Goal: Task Accomplishment & Management: Complete application form

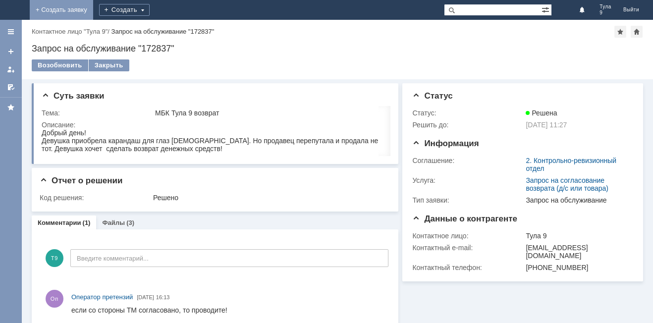
click at [93, 11] on link "+ Создать заявку" at bounding box center [61, 10] width 63 height 20
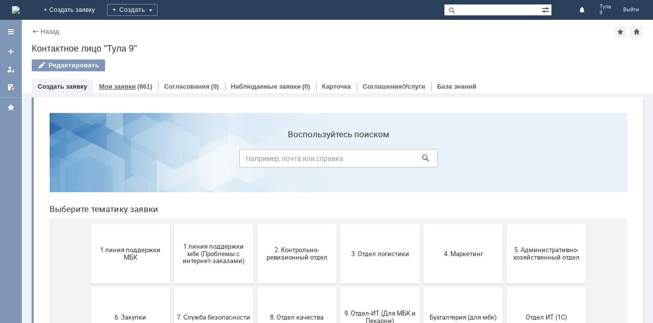
click at [146, 82] on div "Мои заявки (861)" at bounding box center [125, 86] width 65 height 14
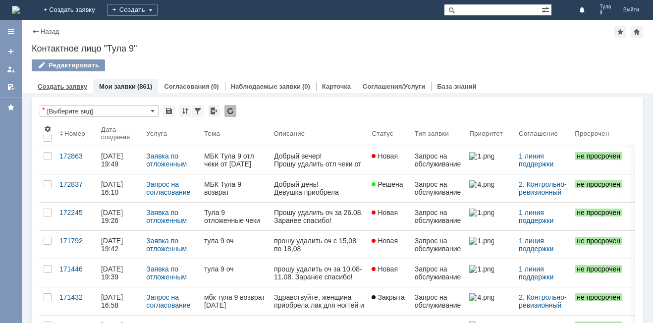
click at [67, 83] on link "Создать заявку" at bounding box center [63, 86] width 50 height 7
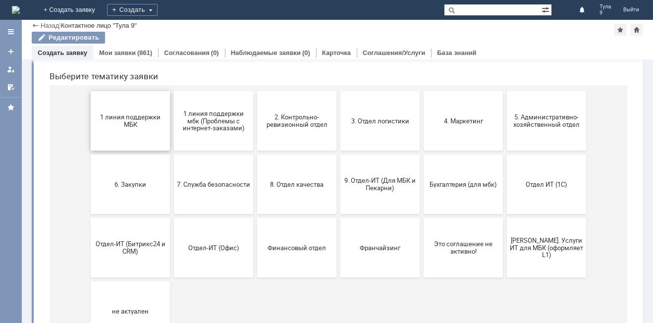
click at [125, 123] on span "1 линия поддержки МБК" at bounding box center [130, 120] width 73 height 15
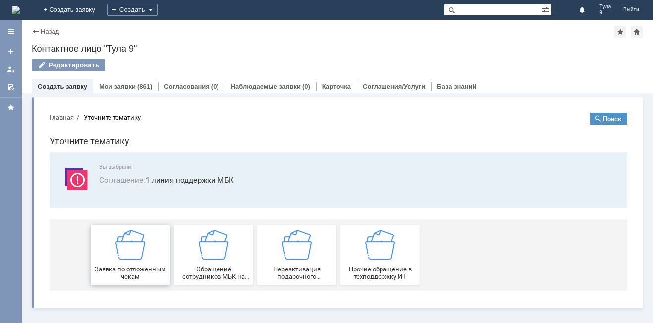
click at [143, 271] on span "Заявка по отложенным чекам" at bounding box center [130, 272] width 73 height 15
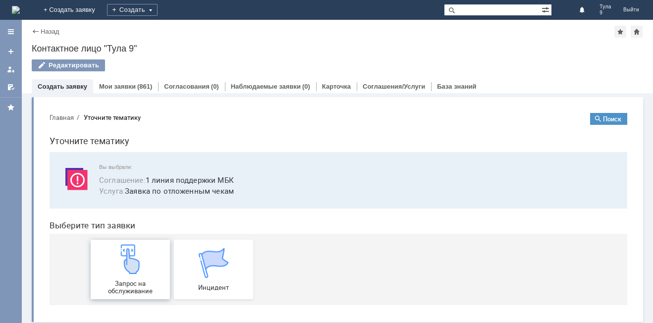
click at [147, 263] on div "Запрос на обслуживание" at bounding box center [130, 269] width 73 height 51
click at [146, 86] on div "(861)" at bounding box center [144, 86] width 15 height 7
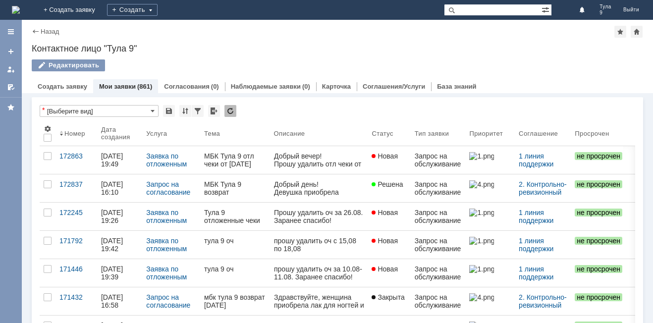
click at [146, 86] on div "(861)" at bounding box center [144, 86] width 15 height 7
click at [170, 86] on link "Согласования" at bounding box center [187, 86] width 46 height 7
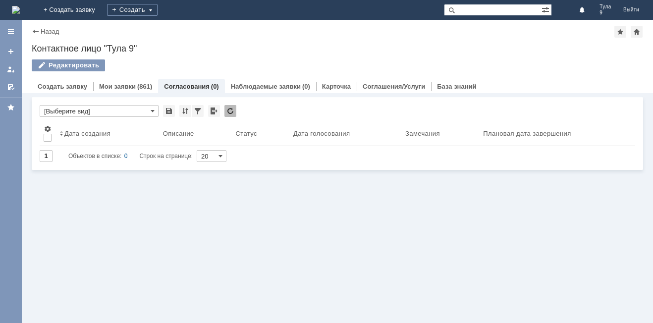
click at [123, 76] on div "Редактировать" at bounding box center [337, 69] width 611 height 21
click at [122, 82] on div "Мои заявки (861)" at bounding box center [125, 86] width 65 height 14
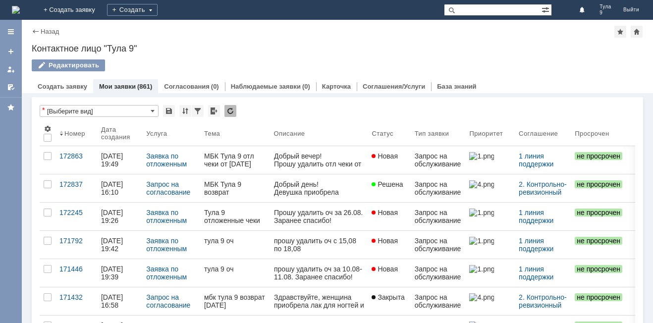
click at [122, 82] on div "Мои заявки (861)" at bounding box center [125, 86] width 65 height 14
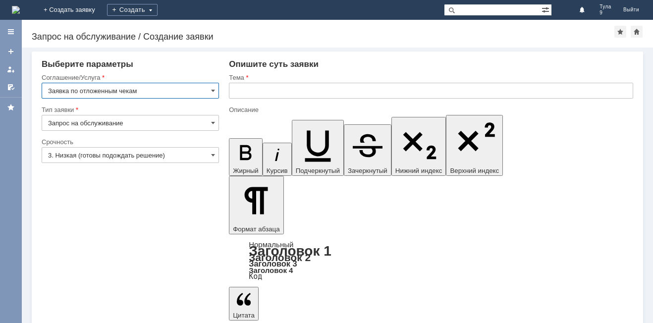
click at [247, 91] on input "text" at bounding box center [431, 91] width 404 height 16
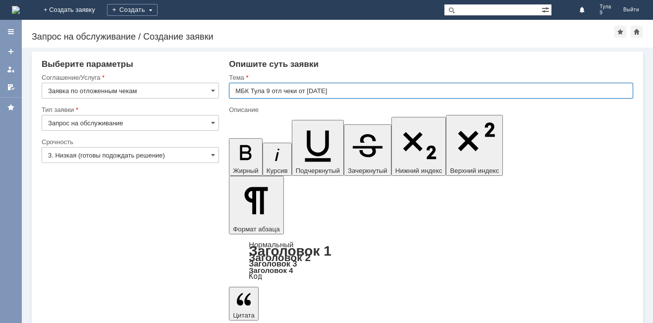
type input "МБК Тула 9 отл чеки от 05.09.25"
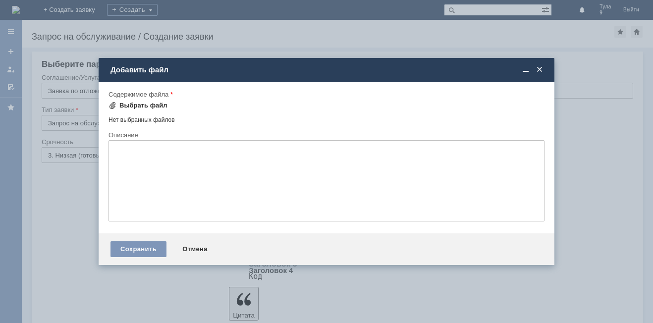
drag, startPoint x: 123, startPoint y: 109, endPoint x: 129, endPoint y: 108, distance: 5.5
click at [126, 109] on div "Выбрать файл" at bounding box center [143, 106] width 48 height 8
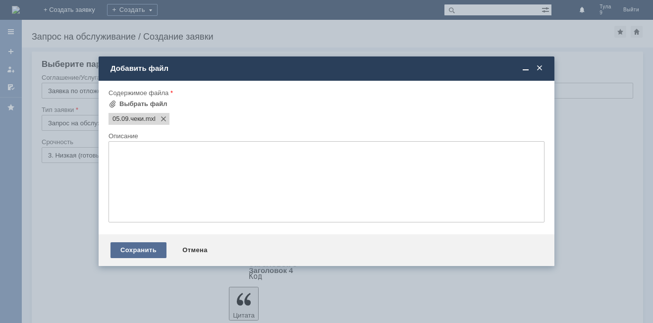
click at [153, 251] on div "Сохранить" at bounding box center [138, 250] width 56 height 16
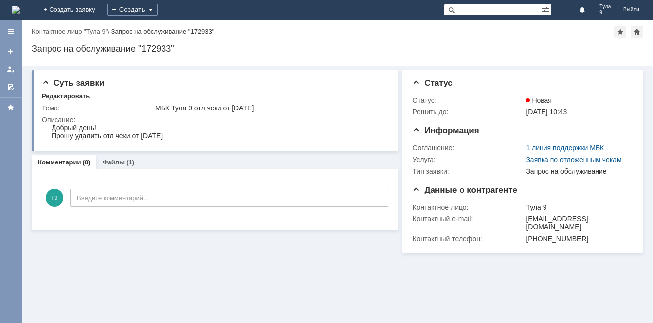
click at [325, 0] on html "Идет загрузка, пожалуйста, подождите. На домашнюю + Создать заявку Создать Тула…" at bounding box center [326, 161] width 653 height 323
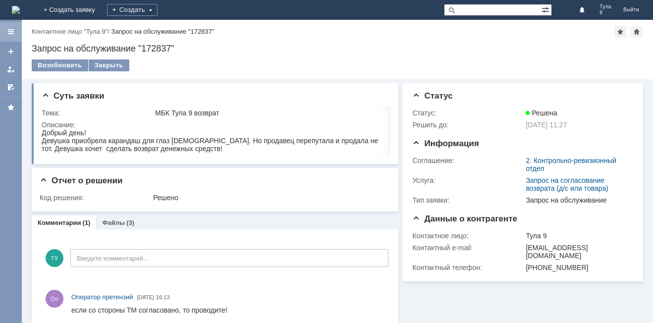
click at [9, 24] on div at bounding box center [11, 32] width 22 height 20
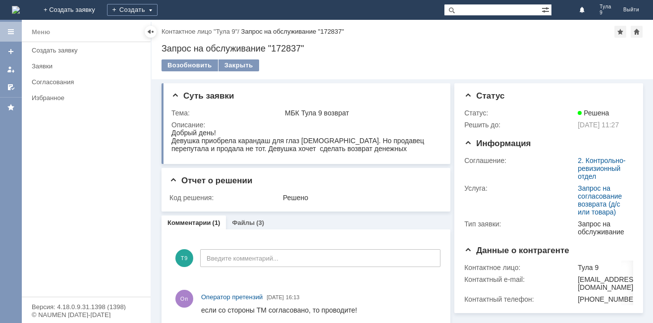
click at [6, 26] on div at bounding box center [11, 32] width 22 height 20
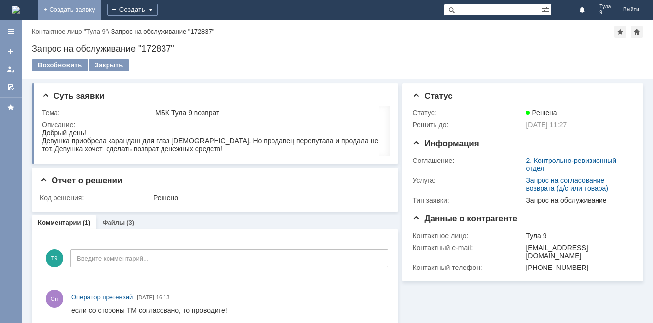
click at [101, 5] on link "+ Создать заявку" at bounding box center [69, 10] width 63 height 20
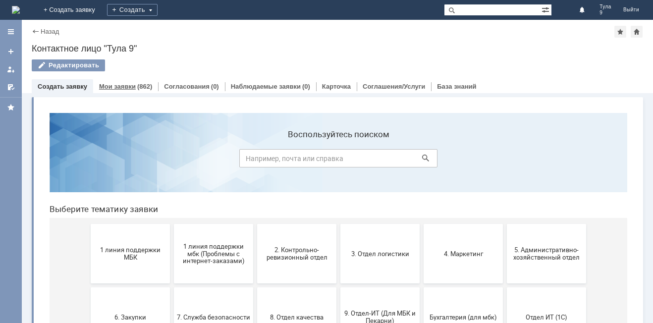
click at [137, 85] on div "(862)" at bounding box center [144, 86] width 15 height 7
